Goal: Check status: Check status

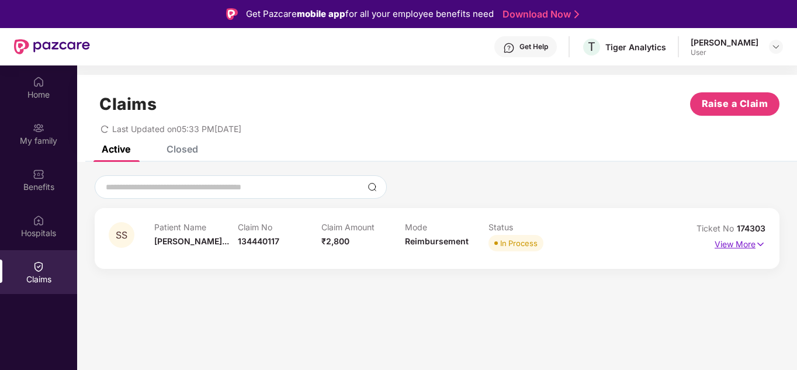
click at [722, 242] on p "View More" at bounding box center [739, 243] width 51 height 16
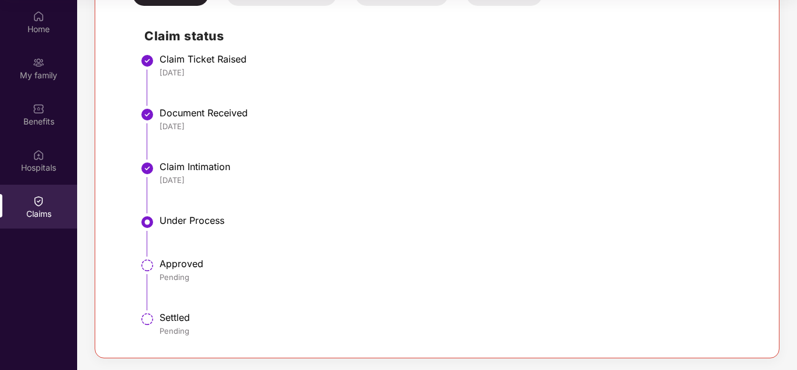
scroll to position [111, 0]
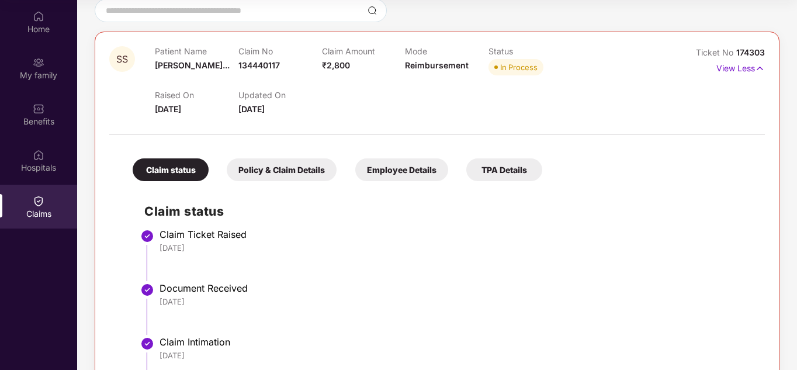
click at [303, 174] on div "Policy & Claim Details" at bounding box center [282, 169] width 110 height 23
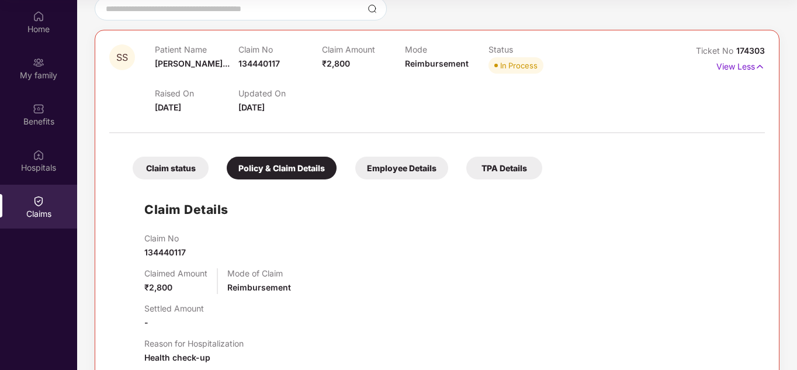
scroll to position [291, 0]
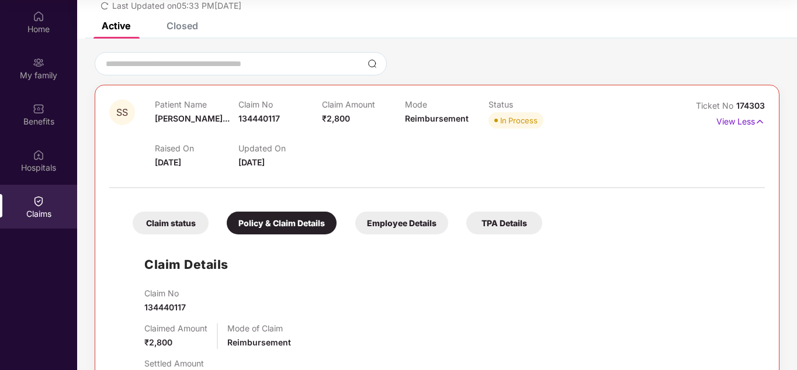
click at [390, 219] on div "Employee Details" at bounding box center [401, 222] width 93 height 23
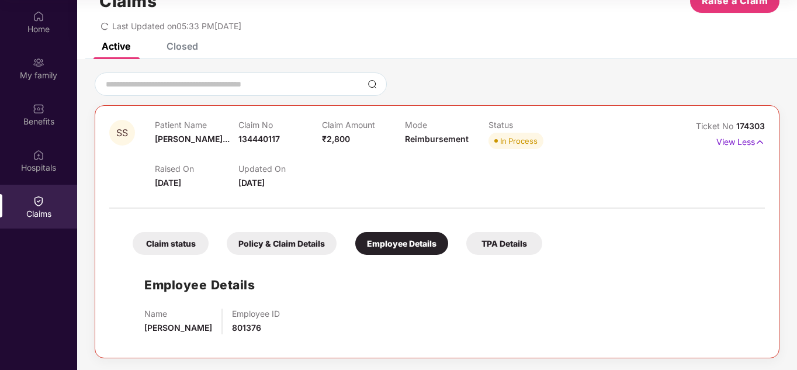
click at [519, 244] on div "TPA Details" at bounding box center [504, 243] width 76 height 23
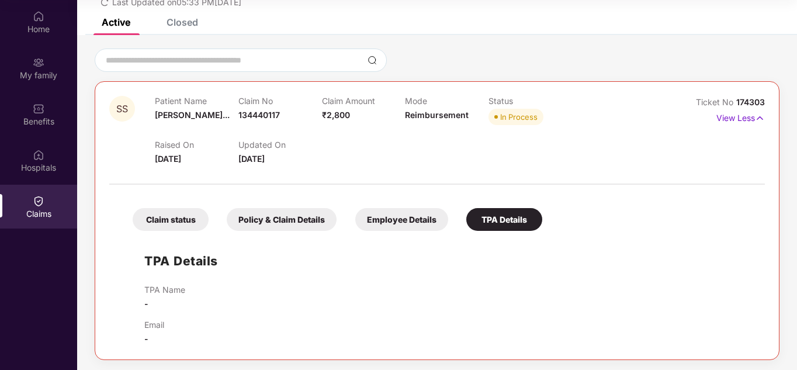
scroll to position [63, 0]
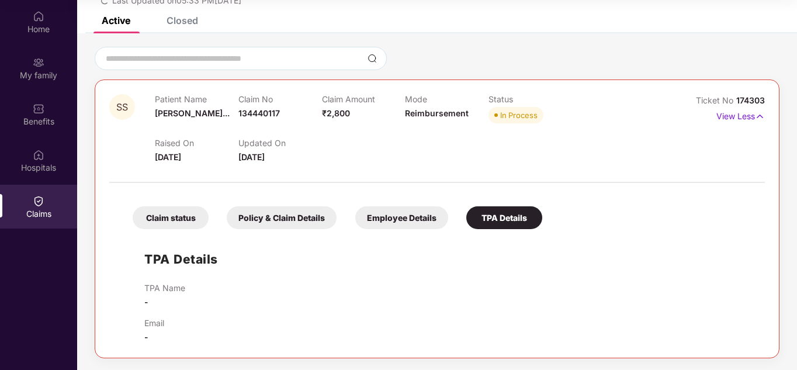
click at [179, 223] on div "Claim status" at bounding box center [171, 217] width 76 height 23
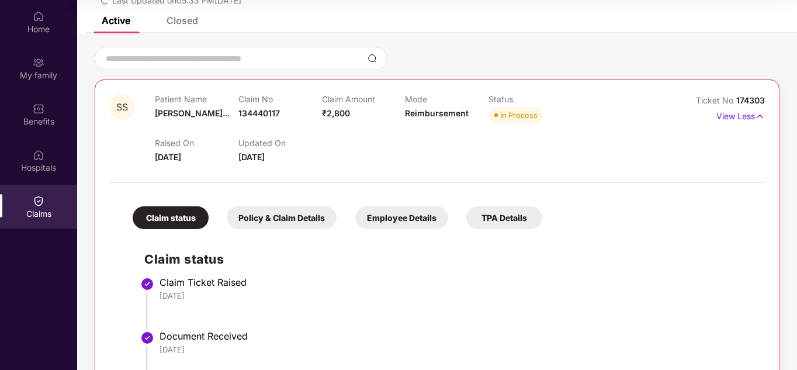
scroll to position [0, 0]
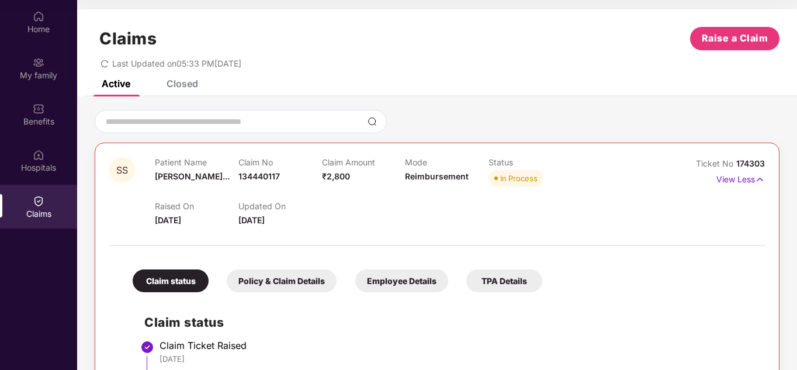
click at [185, 91] on div "Closed" at bounding box center [173, 84] width 49 height 26
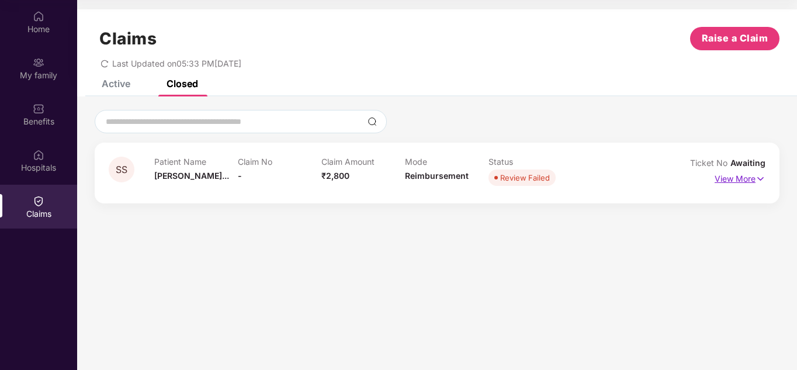
click at [747, 183] on p "View More" at bounding box center [739, 177] width 51 height 16
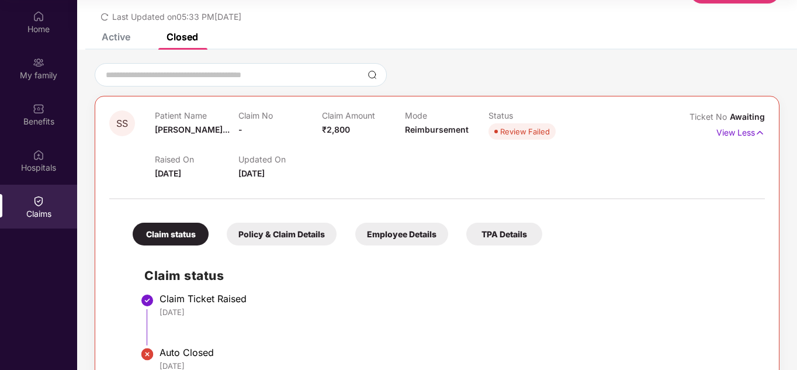
scroll to position [82, 0]
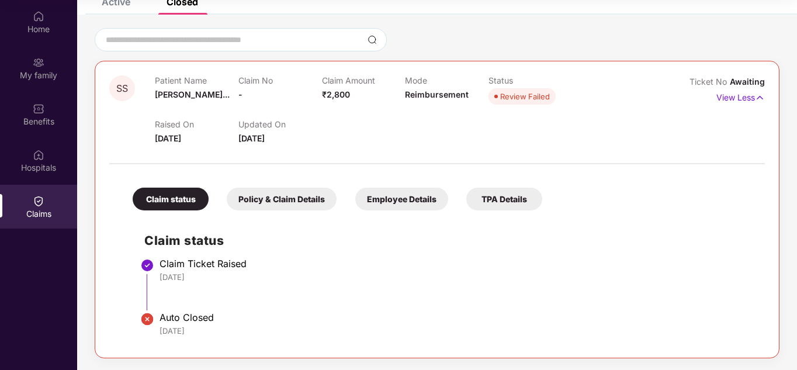
click at [301, 204] on div "Policy & Claim Details" at bounding box center [282, 198] width 110 height 23
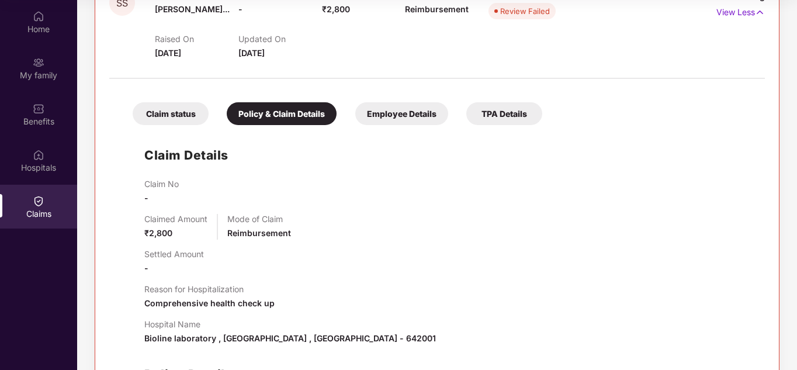
scroll to position [0, 0]
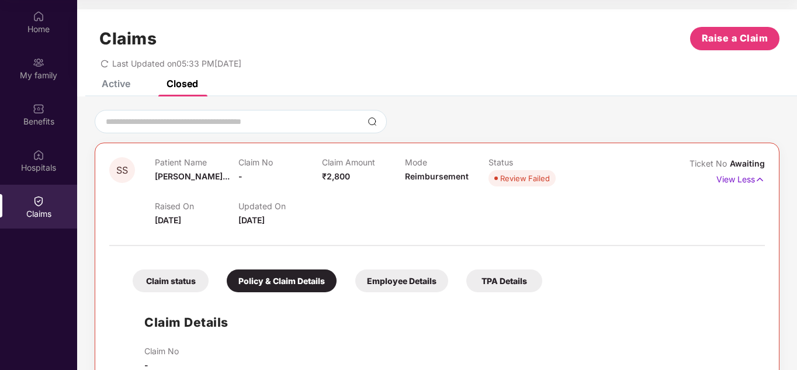
click at [124, 91] on div "Active" at bounding box center [107, 84] width 46 height 26
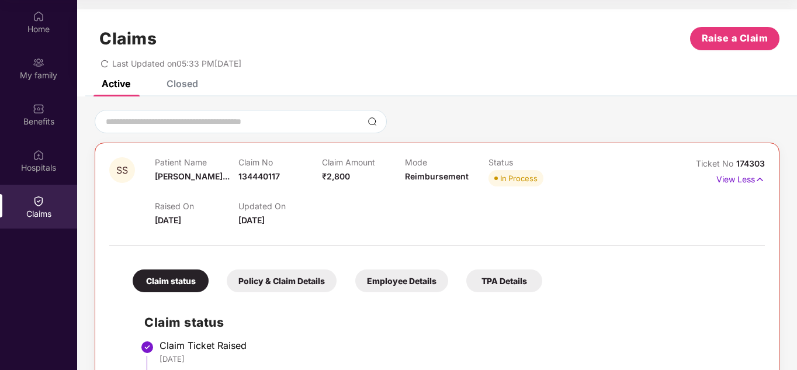
scroll to position [234, 0]
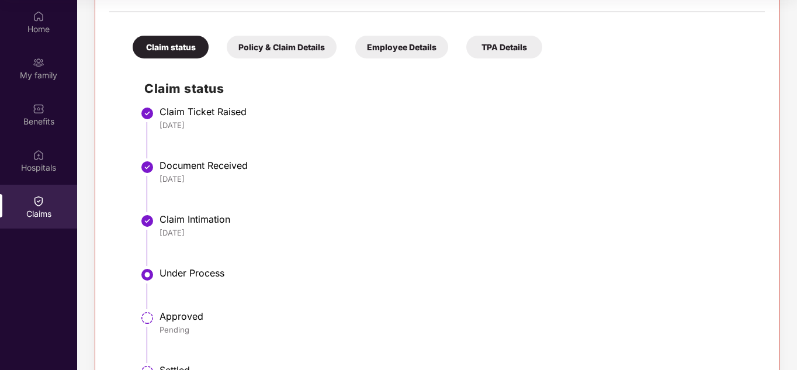
click at [289, 57] on div "Policy & Claim Details" at bounding box center [282, 47] width 110 height 23
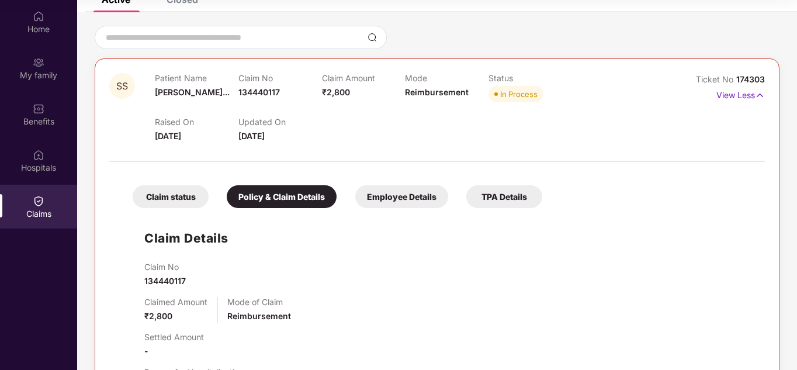
scroll to position [0, 0]
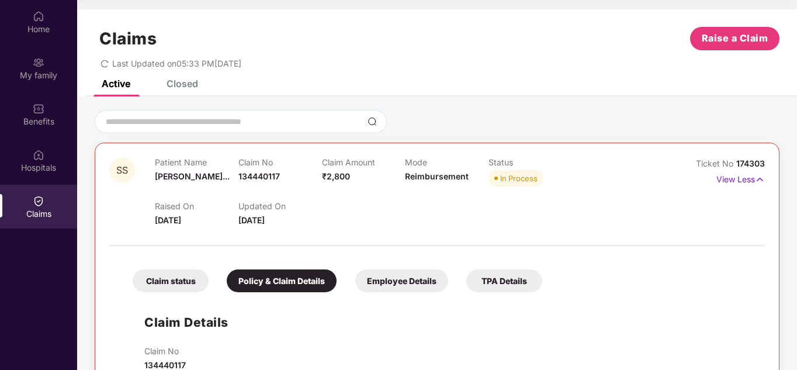
click at [181, 81] on div "Closed" at bounding box center [182, 84] width 32 height 12
click at [128, 87] on div "Active" at bounding box center [116, 84] width 29 height 12
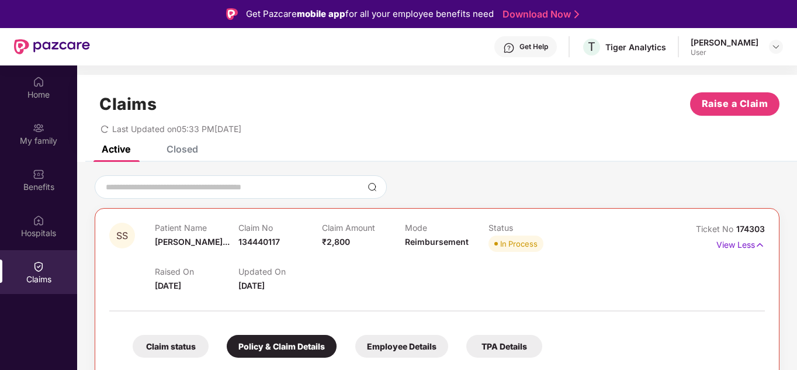
click at [120, 143] on div "Claims Raise a Claim Last Updated on 05:33 PM, 16 Sep 2025" at bounding box center [436, 110] width 719 height 71
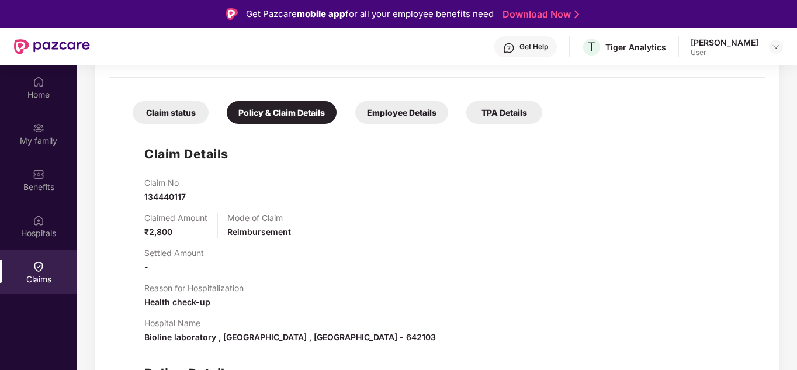
click at [395, 104] on div "Employee Details" at bounding box center [401, 112] width 93 height 23
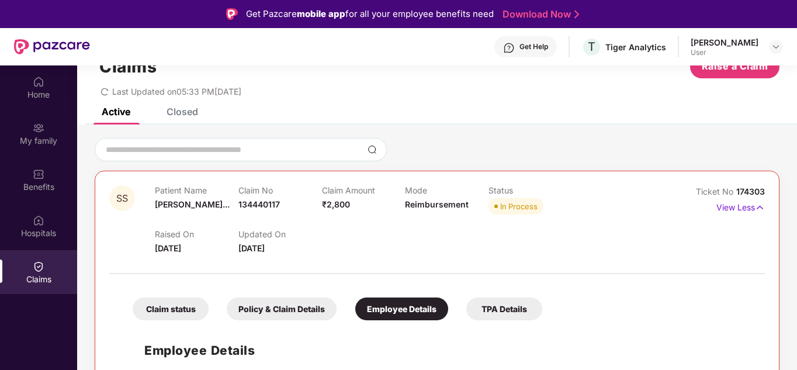
click at [498, 297] on div "Claim status Policy & Claim Details Employee Details TPA Details" at bounding box center [331, 303] width 421 height 34
click at [500, 304] on div "TPA Details" at bounding box center [504, 308] width 76 height 23
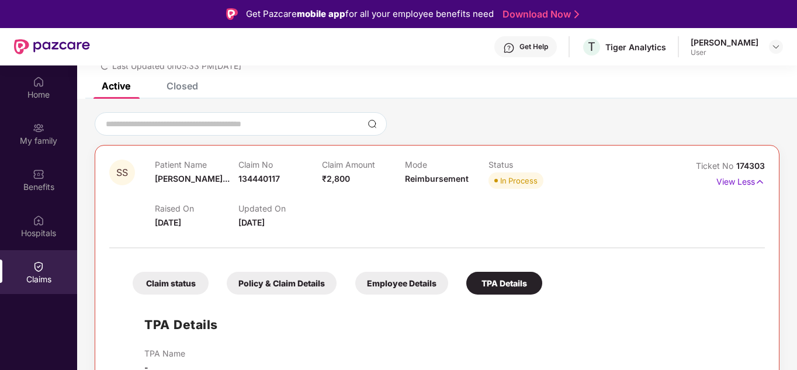
click at [514, 186] on div "In Process" at bounding box center [518, 181] width 37 height 12
click at [735, 183] on p "View Less" at bounding box center [740, 180] width 48 height 16
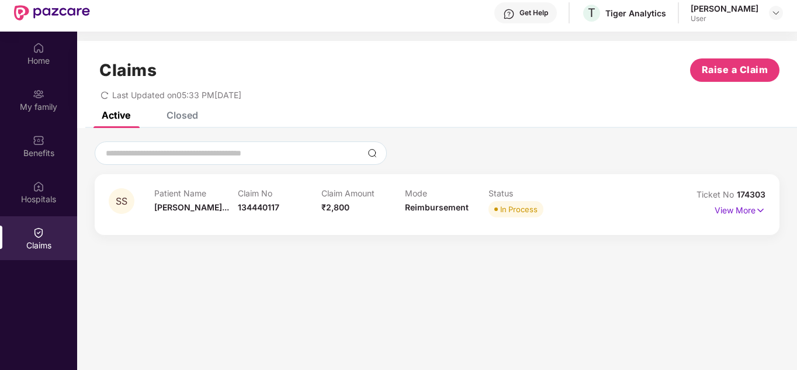
scroll to position [65, 0]
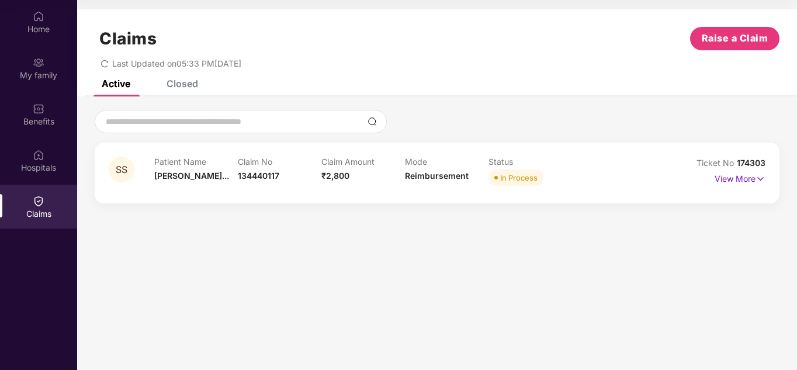
click at [728, 187] on div "View More" at bounding box center [739, 178] width 51 height 19
click at [735, 183] on p "View More" at bounding box center [739, 177] width 51 height 16
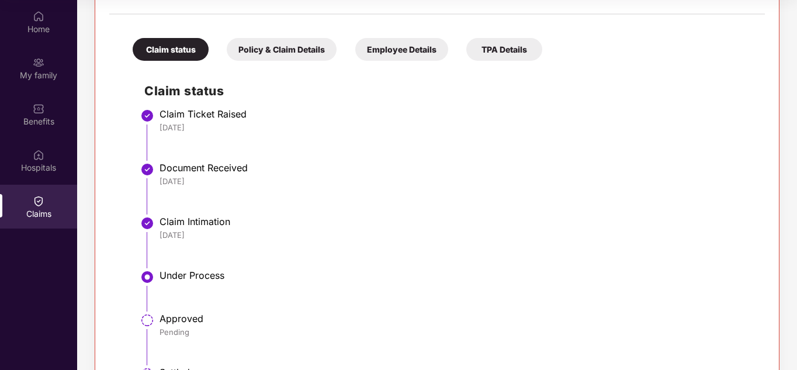
scroll to position [169, 0]
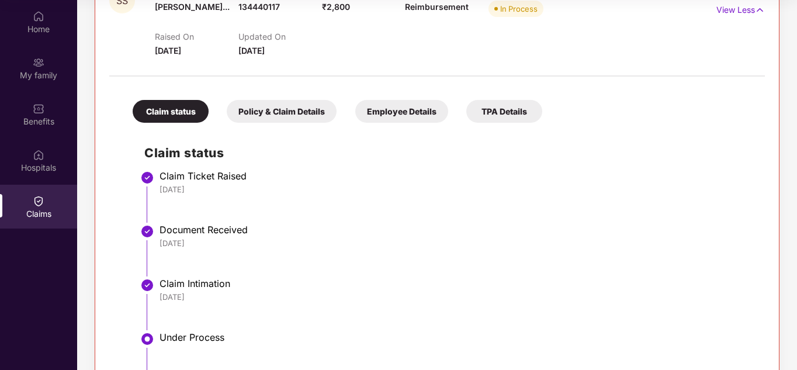
click at [287, 118] on div "Policy & Claim Details" at bounding box center [282, 111] width 110 height 23
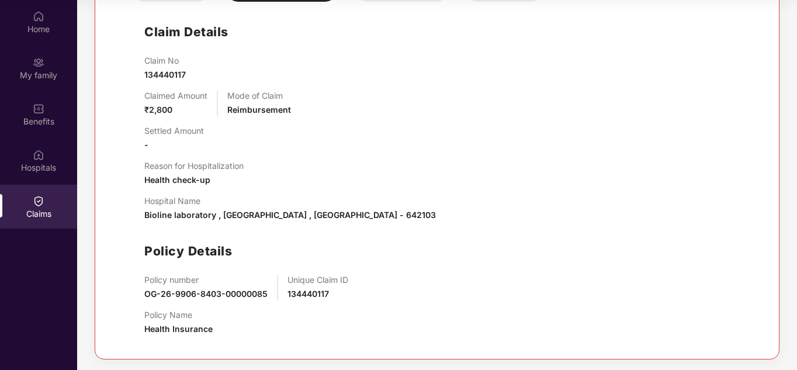
scroll to position [291, 0]
